Goal: Transaction & Acquisition: Book appointment/travel/reservation

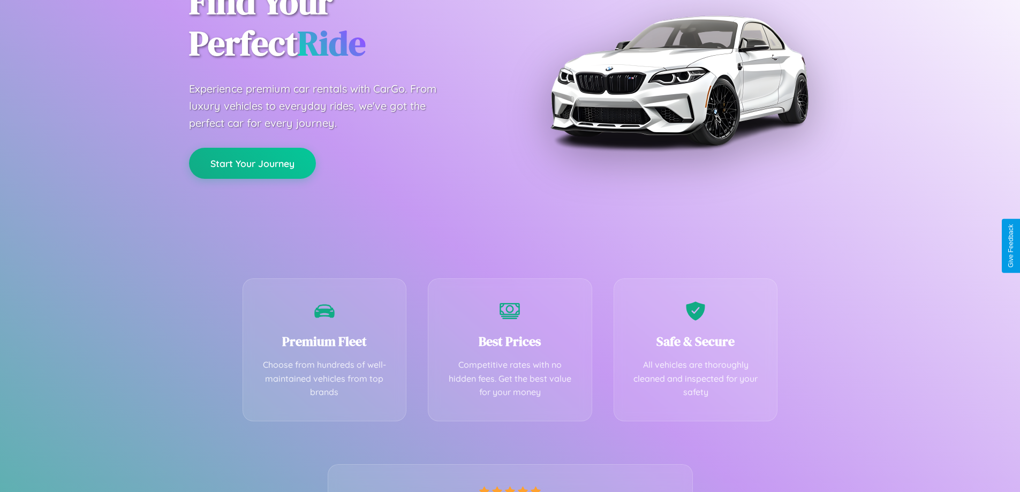
scroll to position [211, 0]
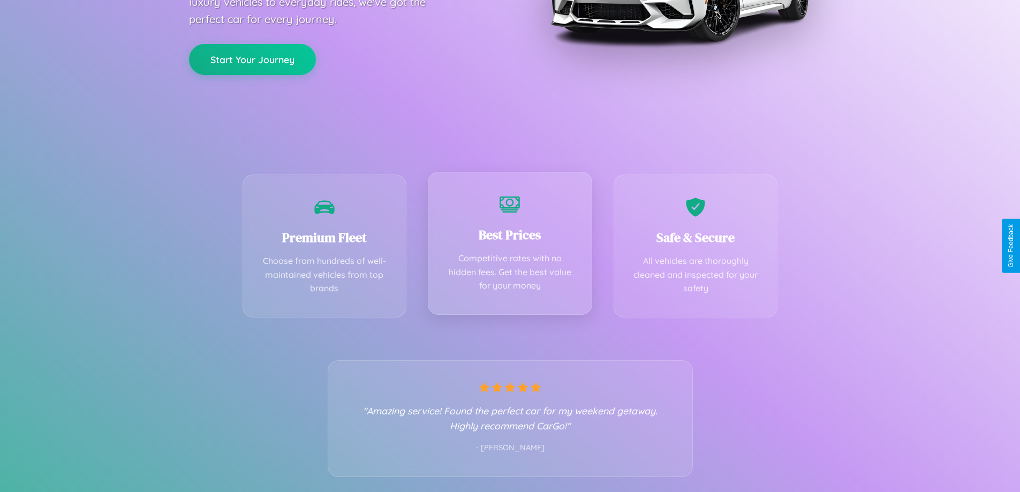
click at [510, 246] on div "Best Prices Competitive rates with no hidden fees. Get the best value for your …" at bounding box center [510, 243] width 164 height 143
click at [252, 58] on button "Start Your Journey" at bounding box center [252, 58] width 127 height 31
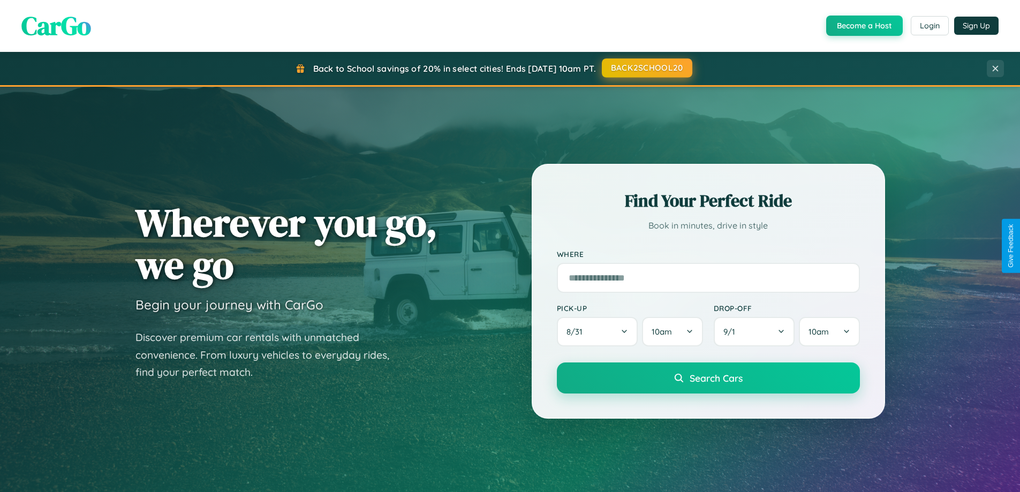
click at [647, 68] on button "BACK2SCHOOL20" at bounding box center [647, 67] width 91 height 19
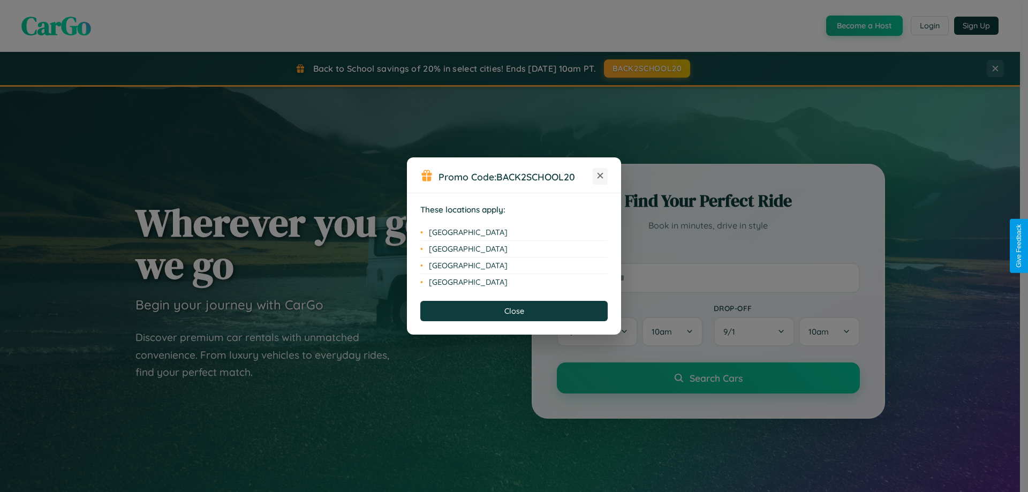
click at [600, 176] on icon at bounding box center [601, 176] width 6 height 6
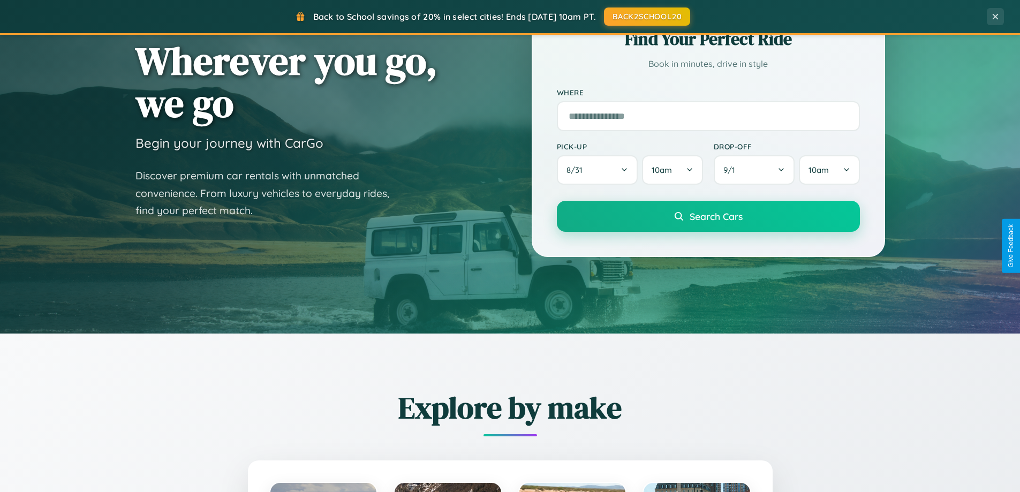
scroll to position [1721, 0]
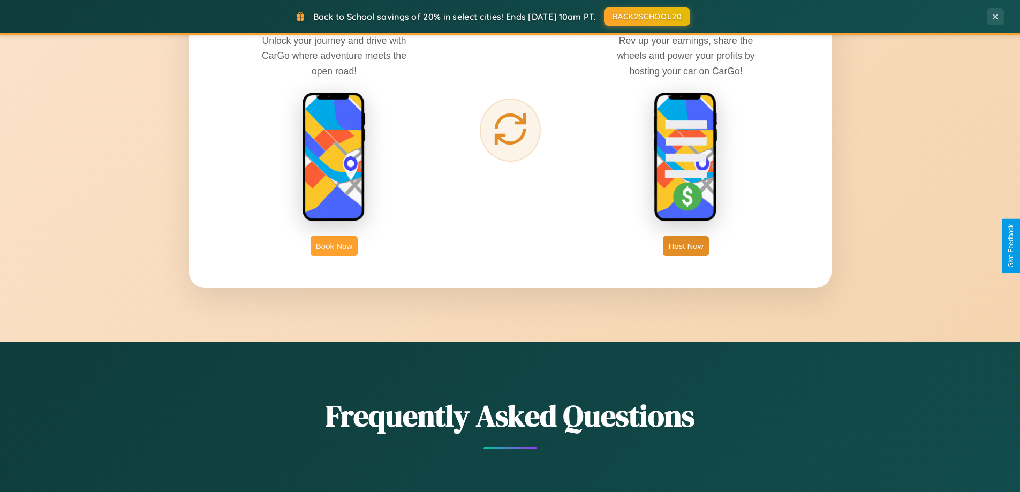
click at [334, 246] on button "Book Now" at bounding box center [334, 246] width 47 height 20
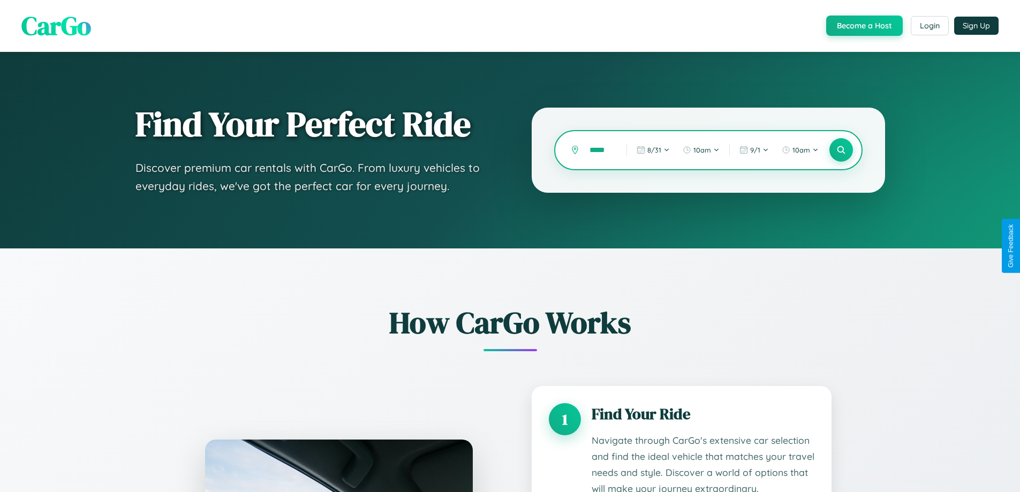
scroll to position [0, 1]
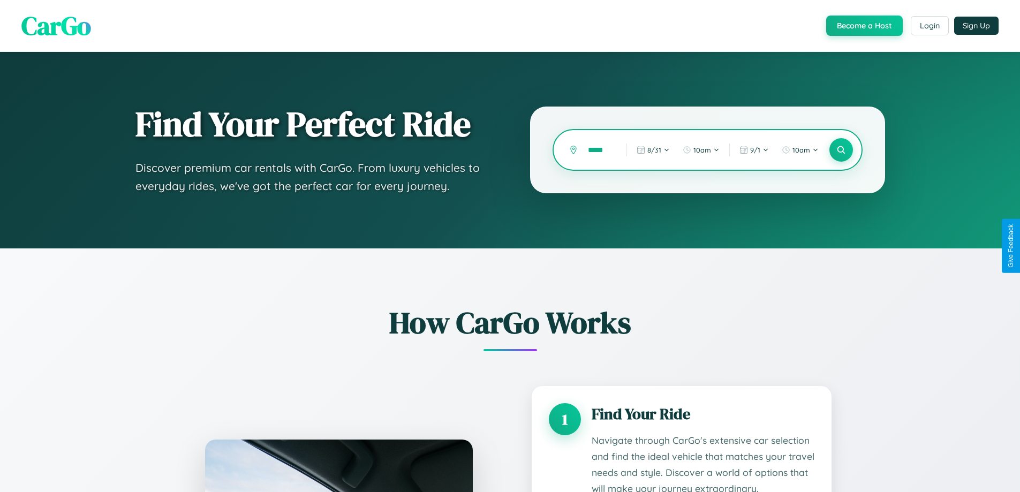
type input "*****"
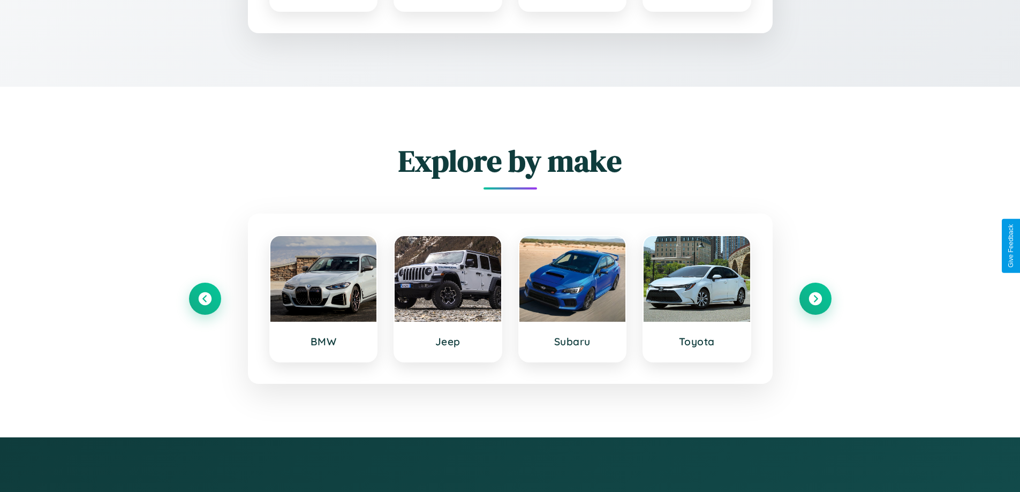
scroll to position [893, 0]
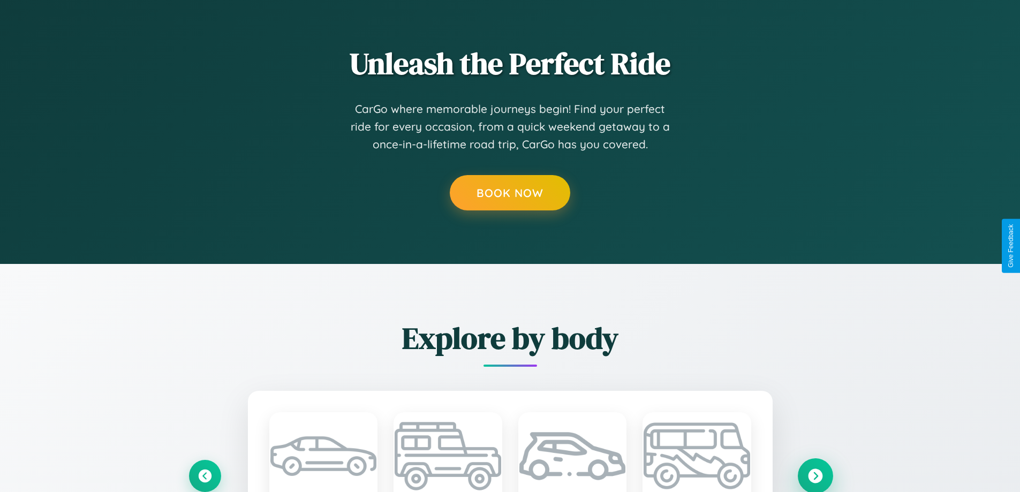
click at [815, 476] on icon at bounding box center [815, 476] width 14 height 14
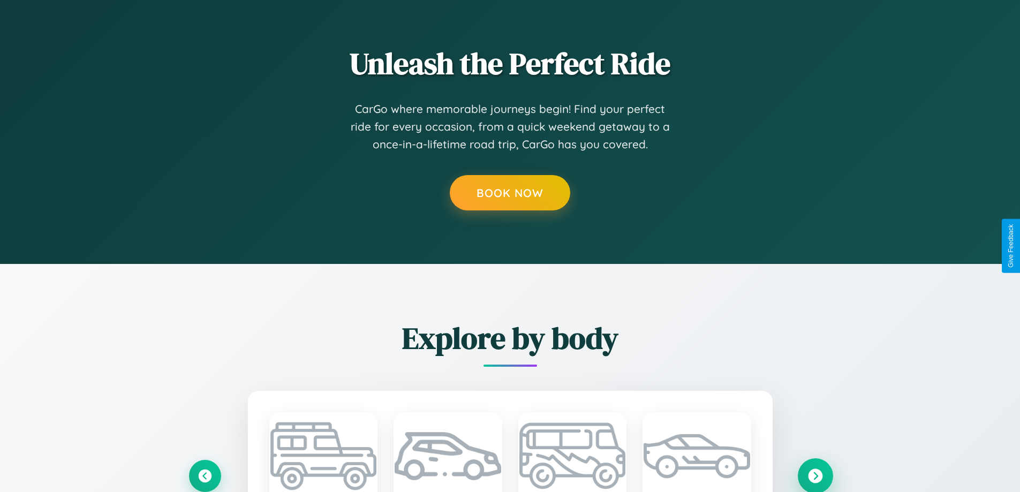
scroll to position [0, 0]
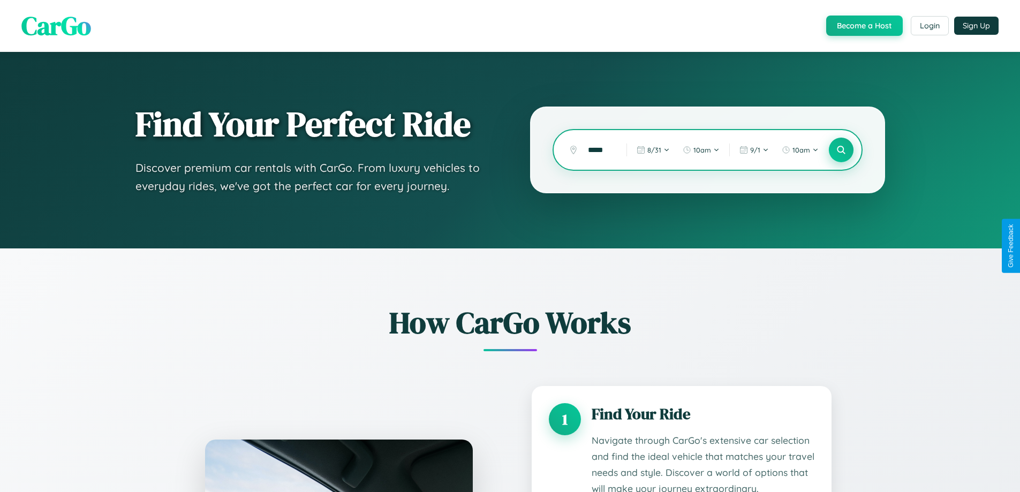
click at [841, 150] on icon at bounding box center [841, 150] width 10 height 10
